Goal: Information Seeking & Learning: Learn about a topic

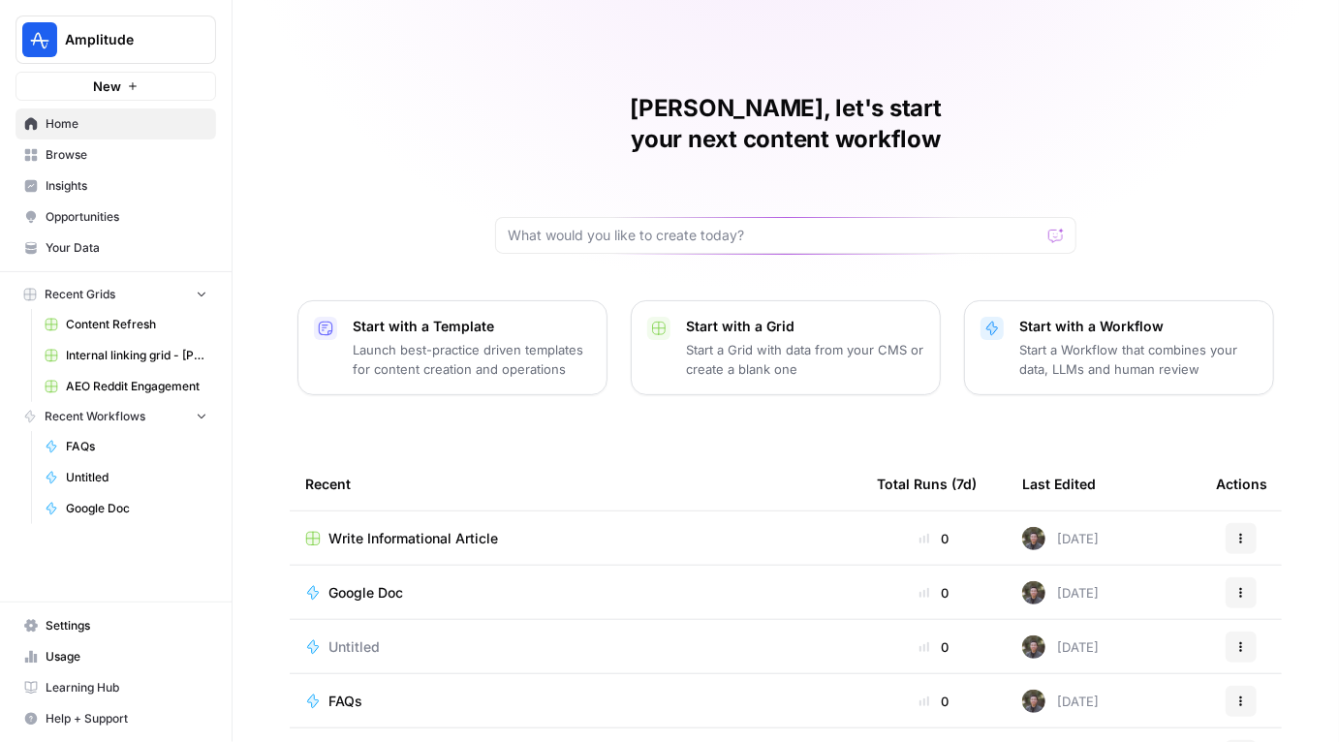
click at [98, 185] on span "Insights" at bounding box center [127, 185] width 162 height 17
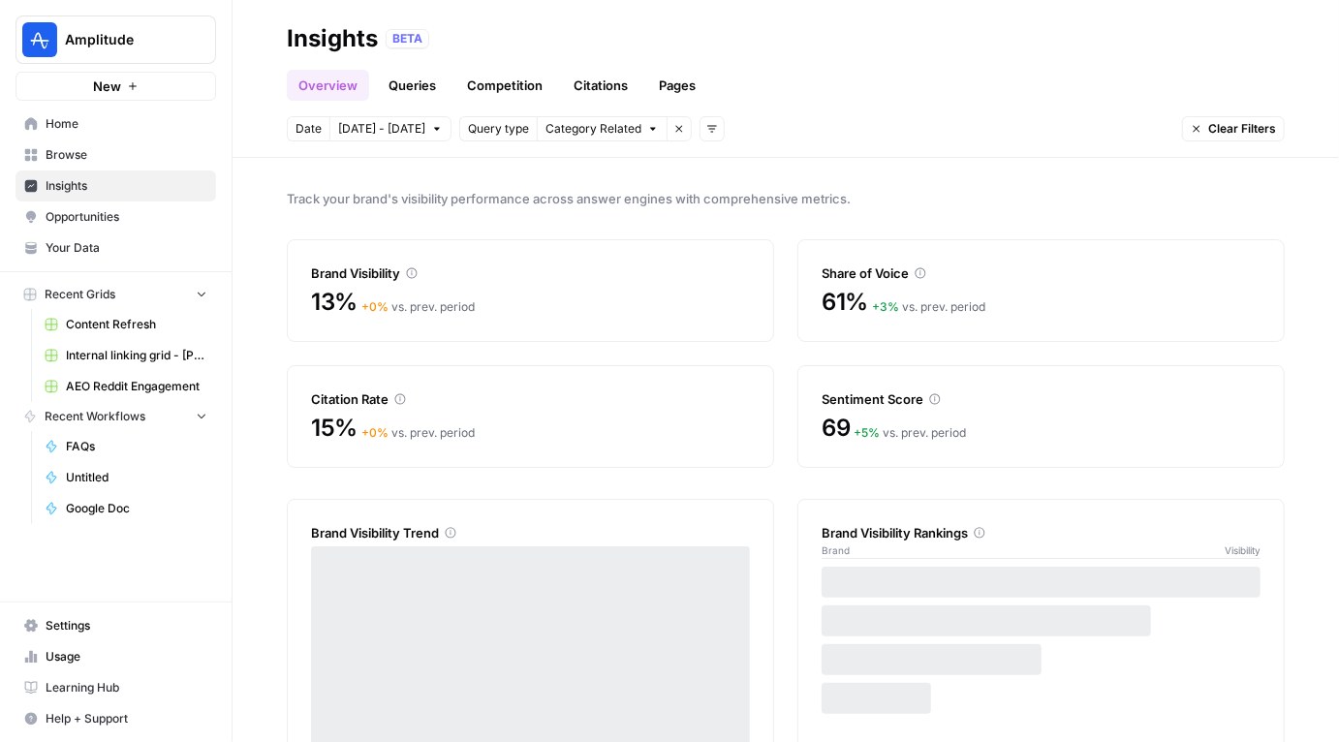
click at [600, 79] on link "Citations" at bounding box center [600, 85] width 77 height 31
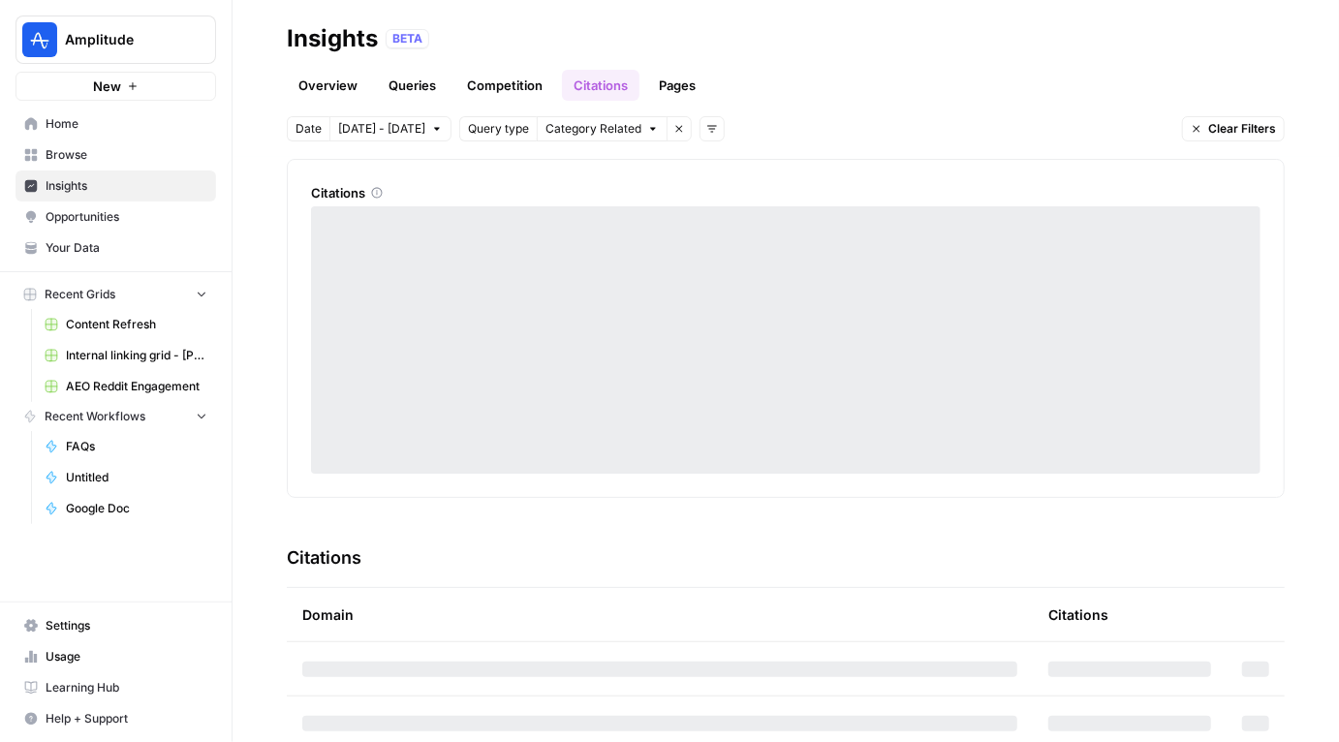
scroll to position [83, 0]
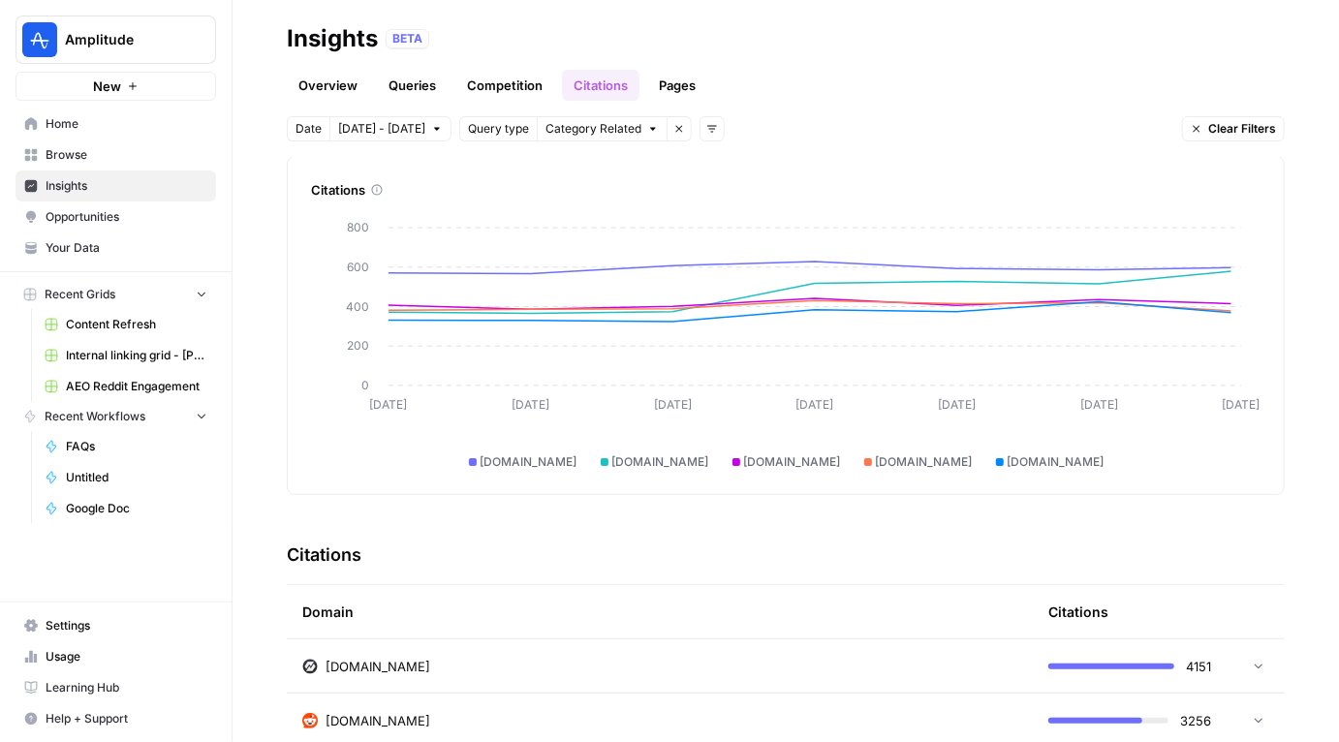
click at [577, 128] on span "Category Related" at bounding box center [593, 128] width 96 height 17
click at [706, 127] on icon "button" at bounding box center [712, 129] width 12 height 12
click at [827, 103] on header "Insights BETA Overview Queries Competition Citations Pages Date [DATE] - [DATE]…" at bounding box center [785, 79] width 1106 height 158
click at [582, 146] on header "Insights BETA Overview Queries Competition Citations Pages Date [DATE] - [DATE]…" at bounding box center [785, 79] width 1106 height 158
click at [592, 138] on button "Category Related" at bounding box center [602, 128] width 131 height 25
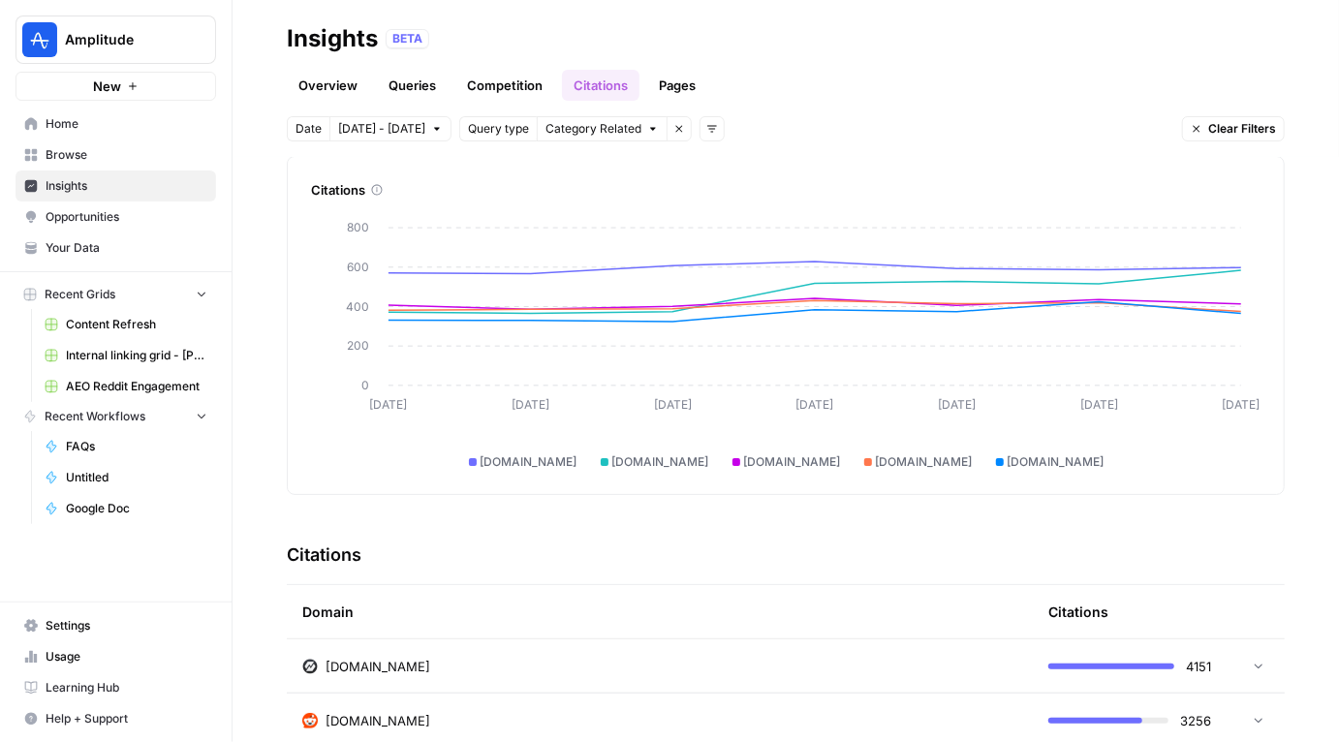
click at [806, 116] on div "Date [DATE] - [DATE] Query type Category Related Remove filter Add filters Clea…" at bounding box center [786, 128] width 998 height 25
click at [485, 139] on div "Query type" at bounding box center [498, 128] width 78 height 25
click at [485, 133] on span "Query type" at bounding box center [498, 128] width 61 height 17
click at [468, 129] on span "Query type" at bounding box center [498, 128] width 61 height 17
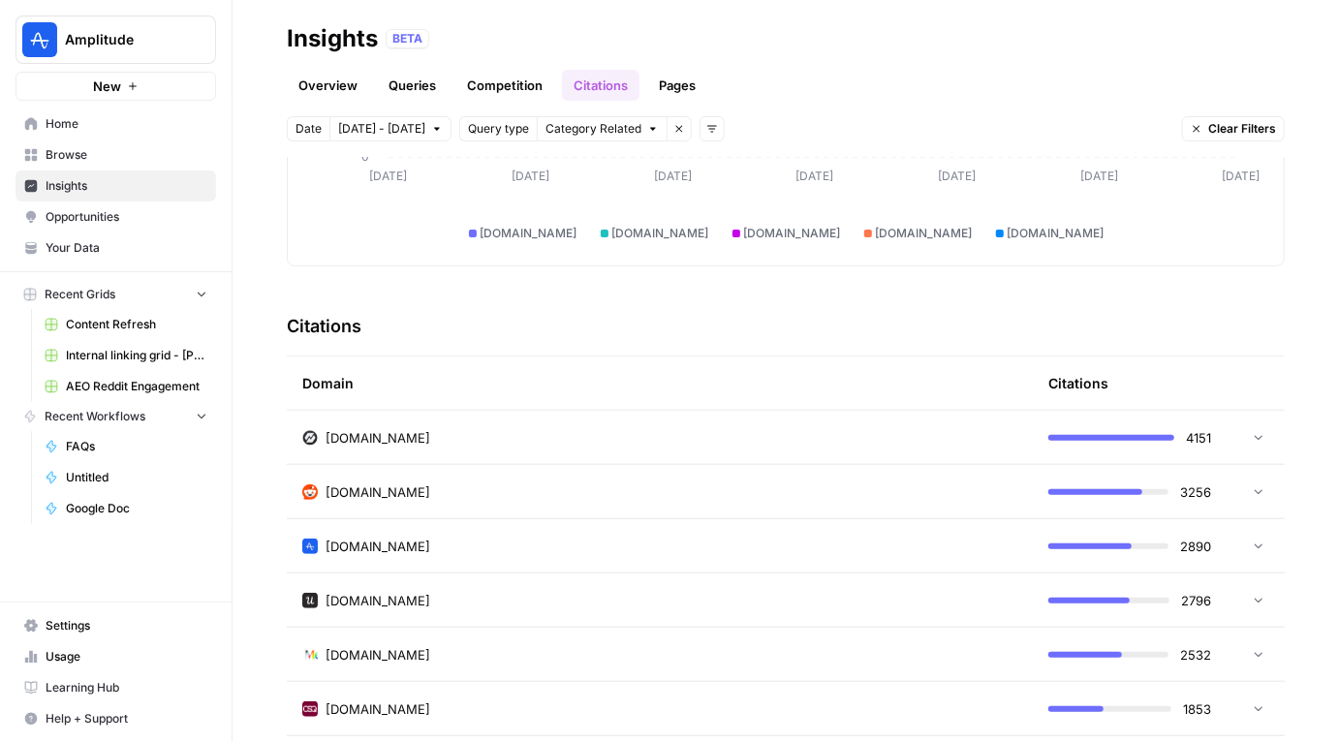
scroll to position [322, 0]
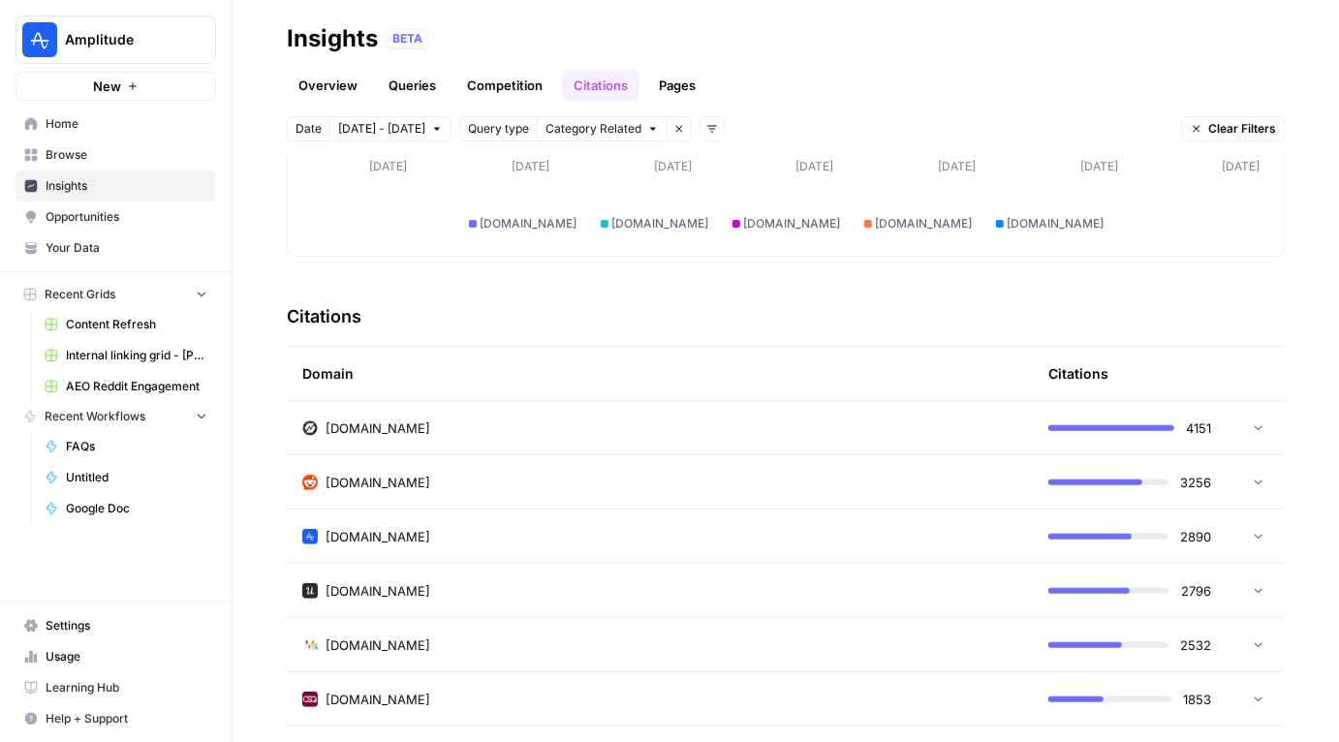
click at [697, 555] on td "[DOMAIN_NAME]" at bounding box center [660, 535] width 746 height 53
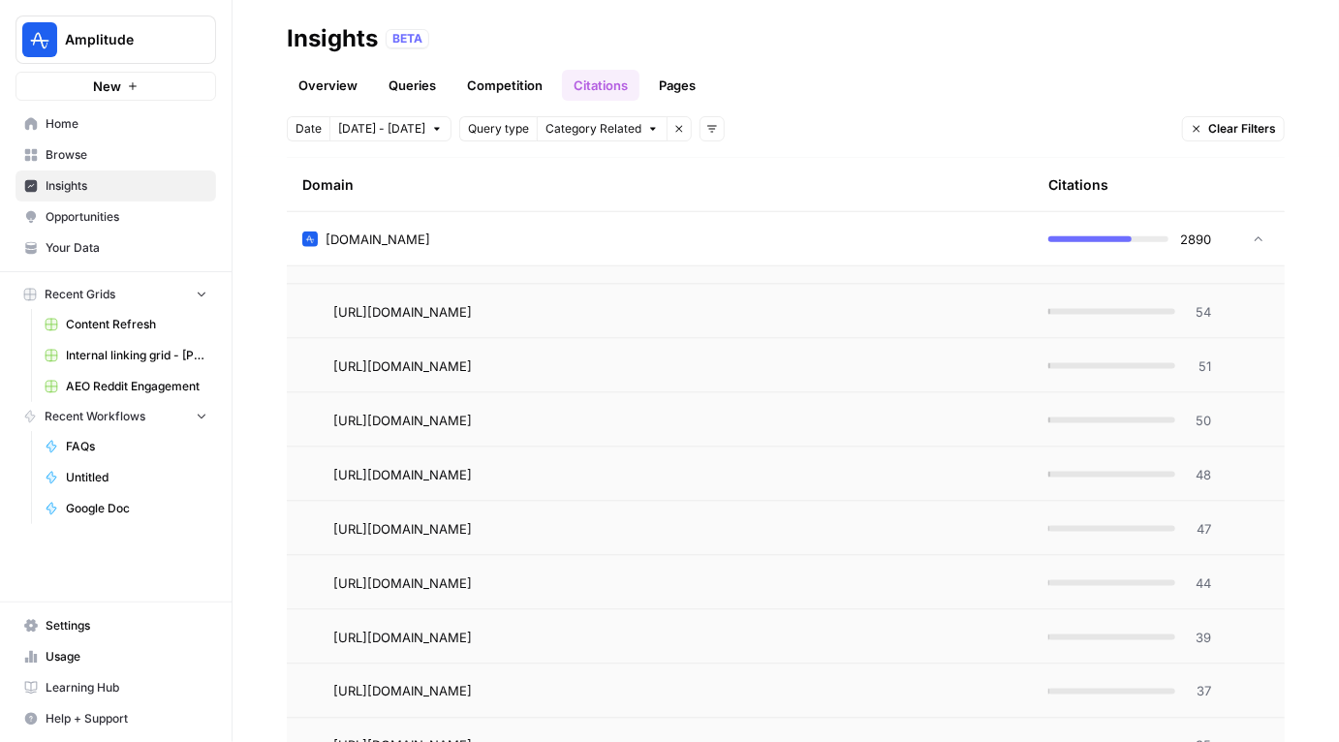
scroll to position [1153, 0]
